Goal: Navigation & Orientation: Find specific page/section

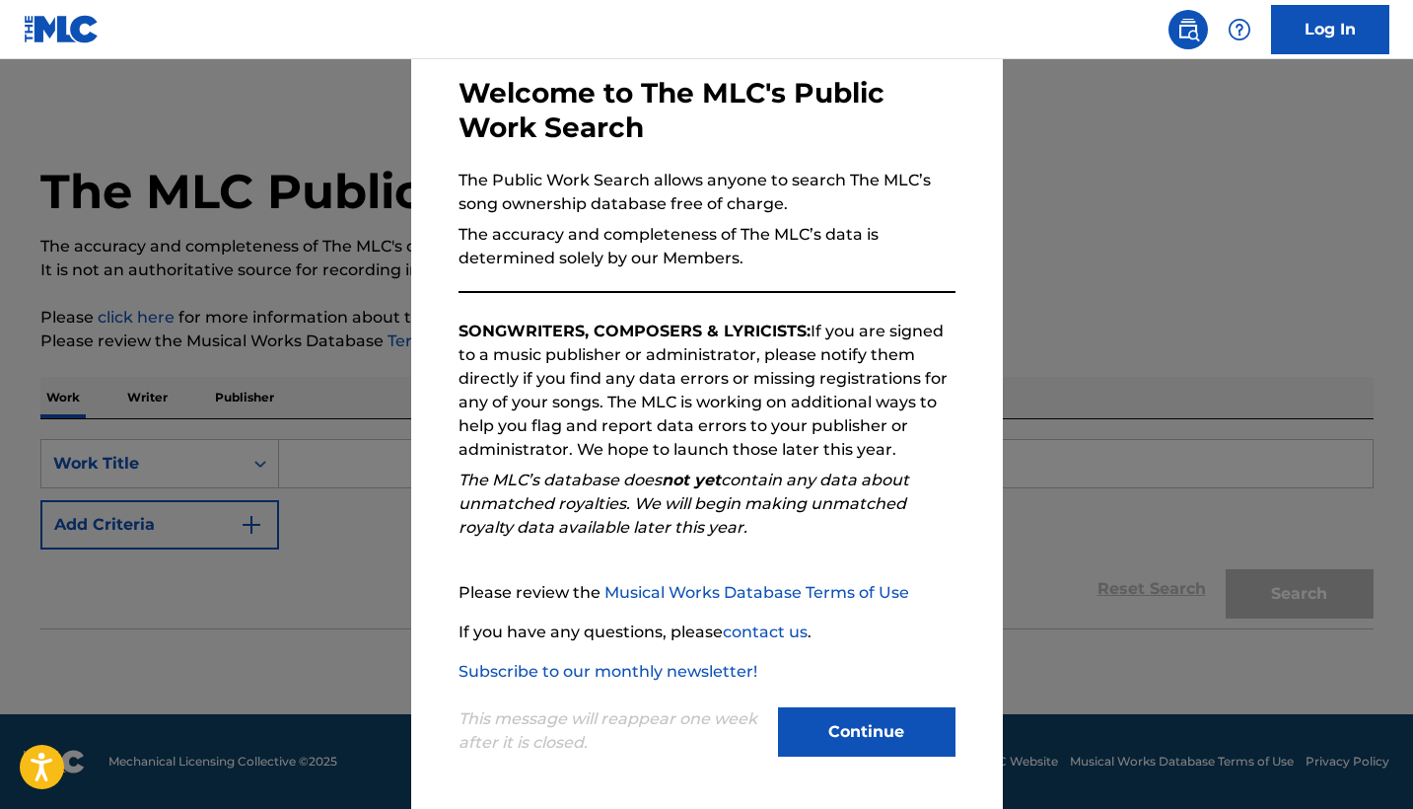
scroll to position [94, 0]
click at [893, 731] on button "Continue" at bounding box center [866, 731] width 177 height 49
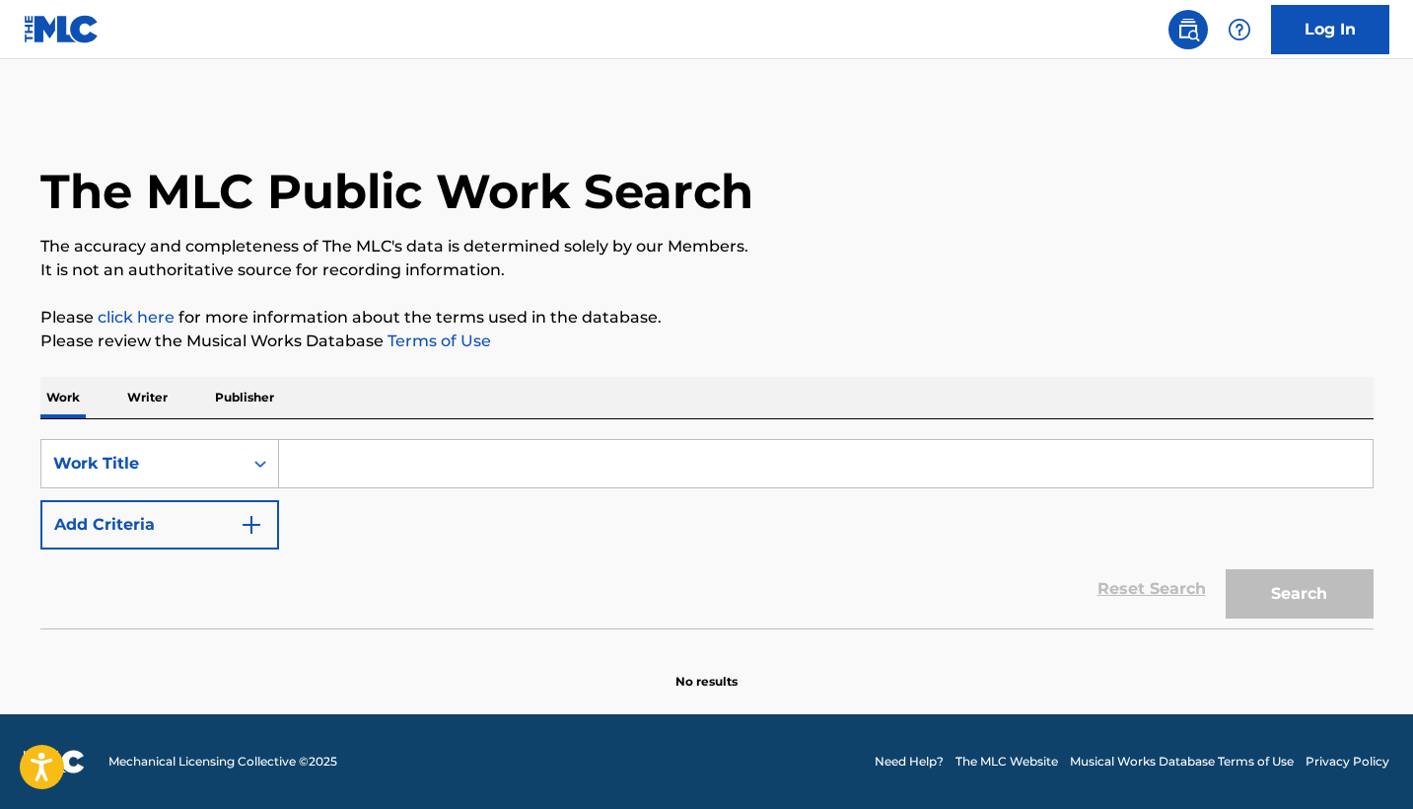
click at [144, 398] on p "Writer" at bounding box center [147, 397] width 52 height 41
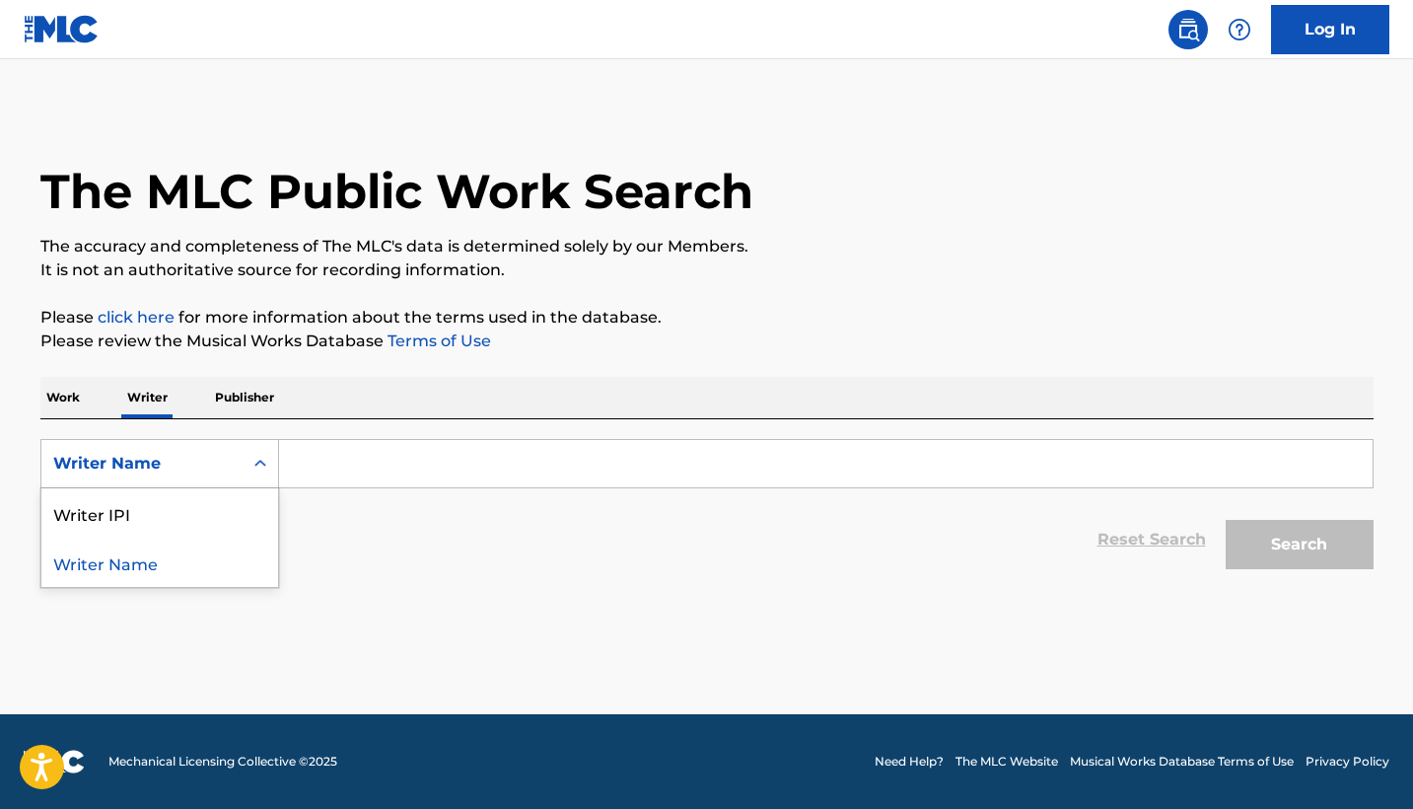
click at [252, 473] on div "Search Form" at bounding box center [260, 463] width 35 height 35
click at [237, 413] on p "Publisher" at bounding box center [244, 397] width 71 height 41
click at [1349, 35] on link "Log In" at bounding box center [1330, 29] width 118 height 49
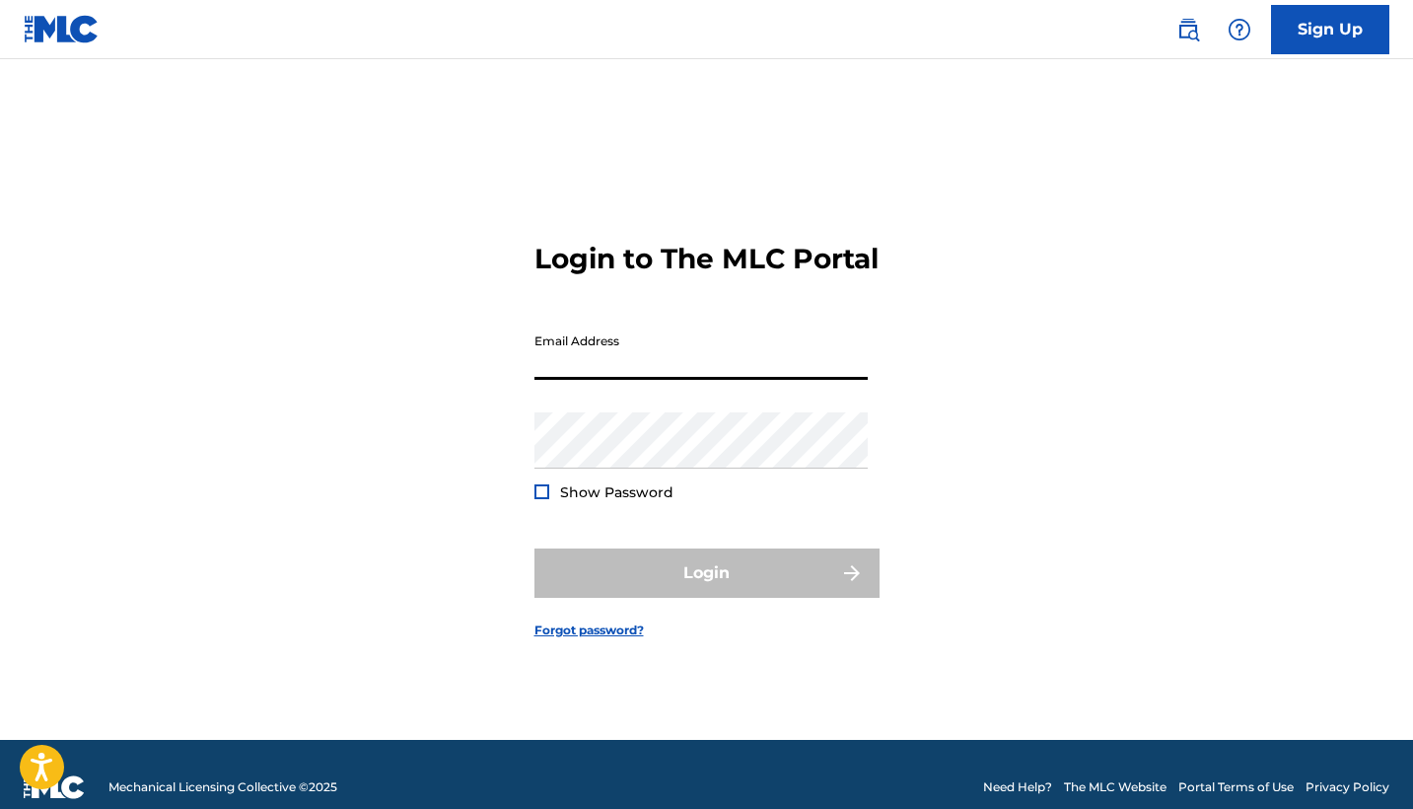
type input "[EMAIL_ADDRESS][DOMAIN_NAME]"
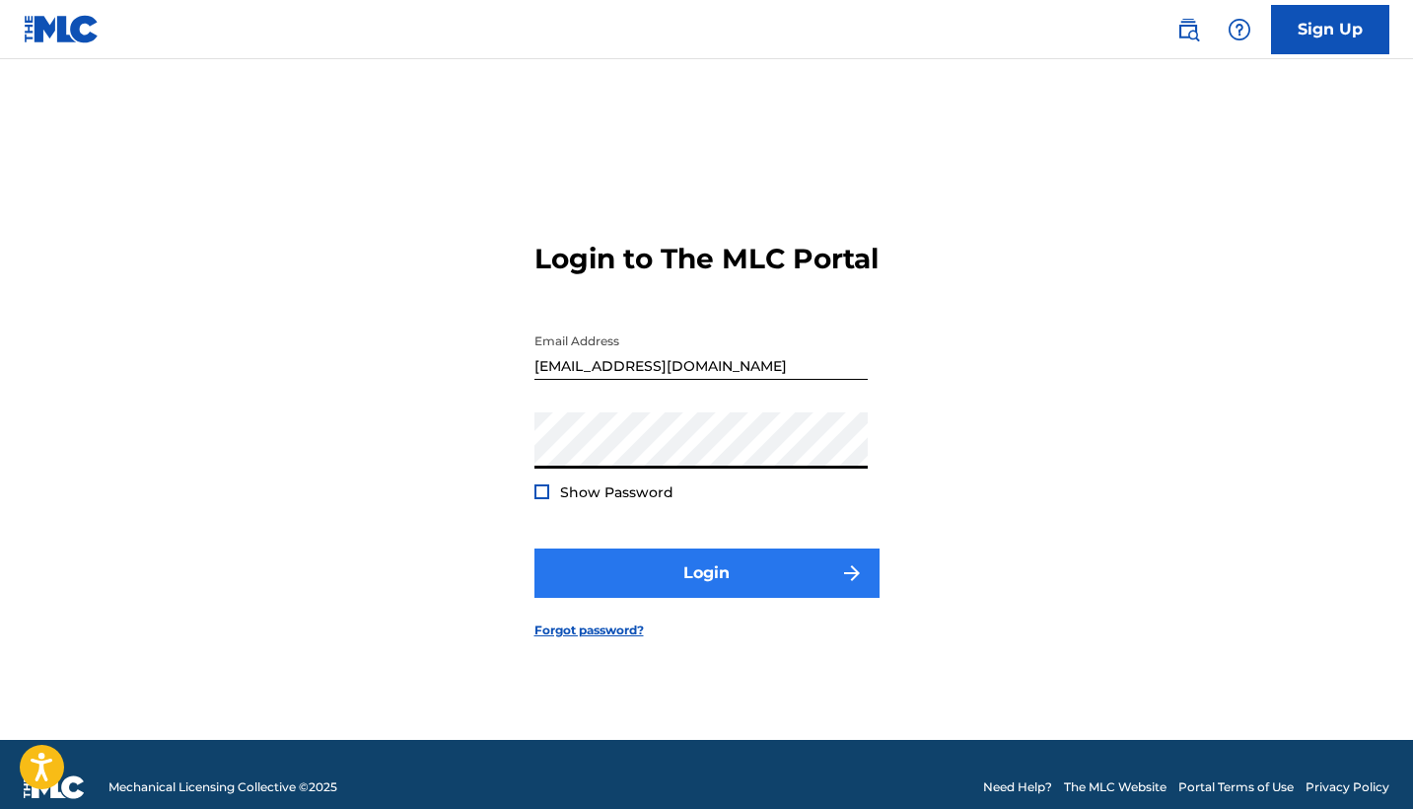
click at [650, 598] on button "Login" at bounding box center [706, 572] width 345 height 49
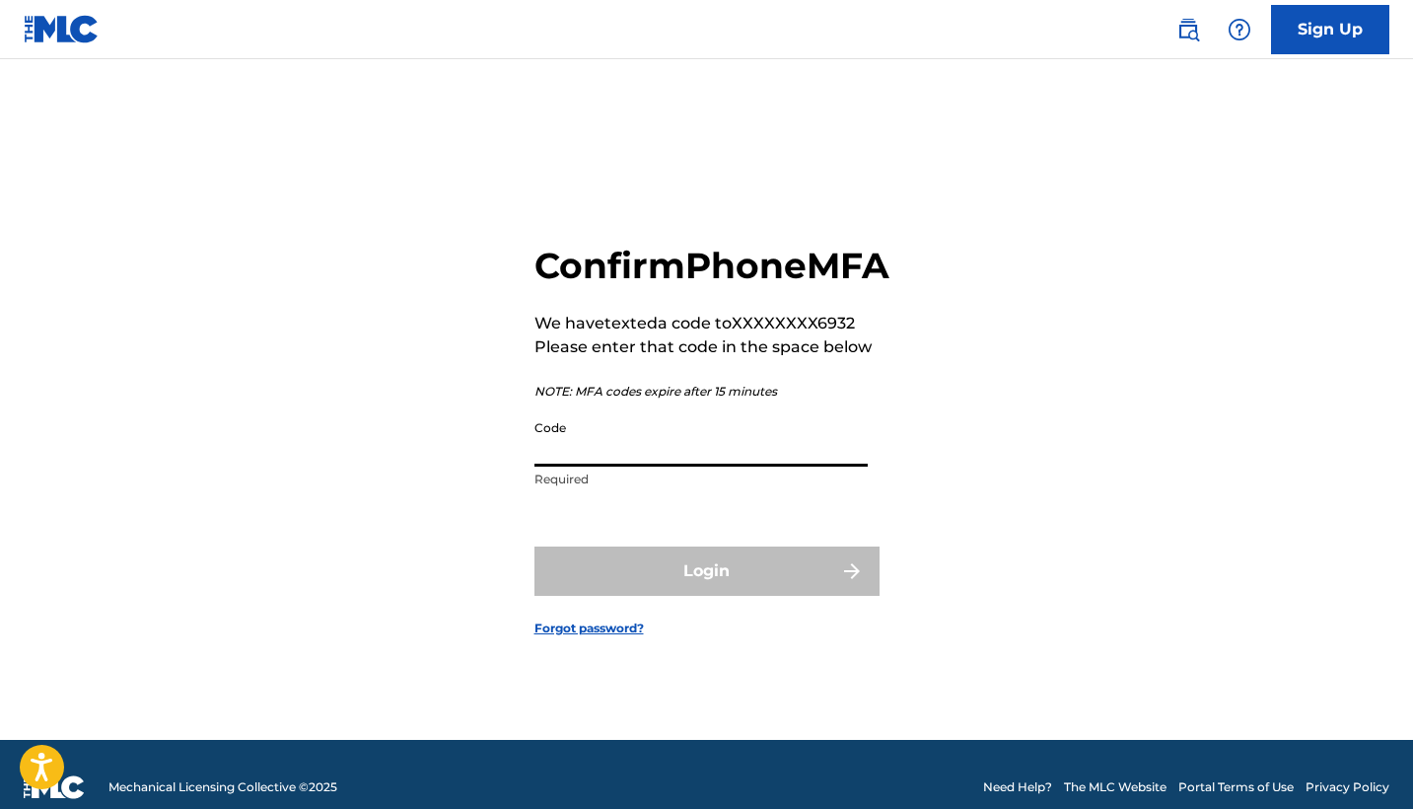
click at [673, 465] on input "Code" at bounding box center [700, 438] width 333 height 56
